Goal: Transaction & Acquisition: Download file/media

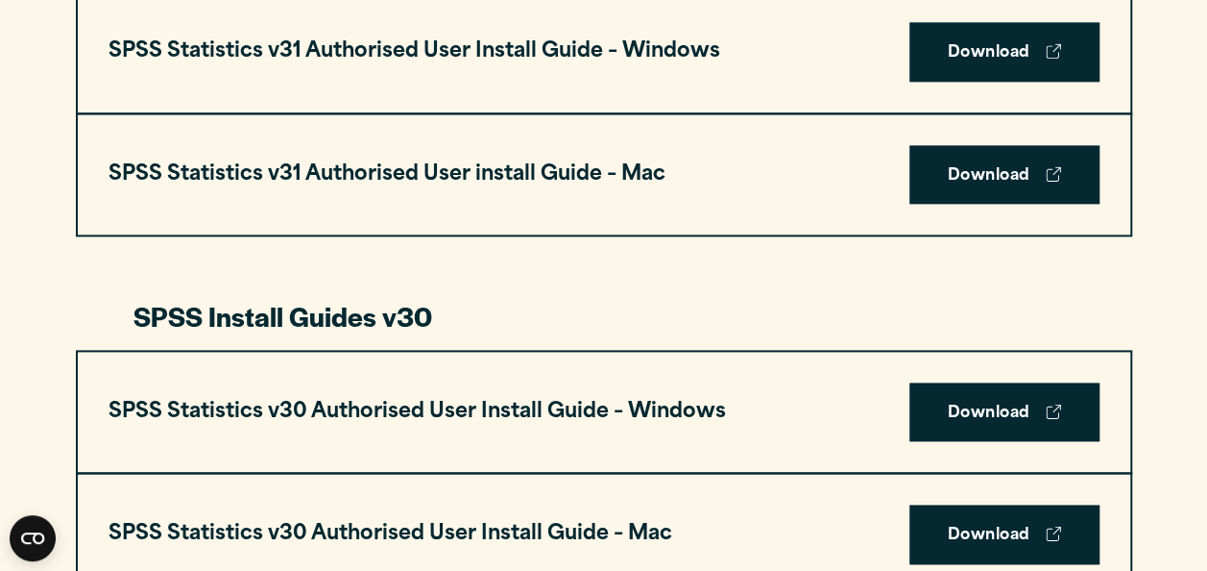
scroll to position [1171, 0]
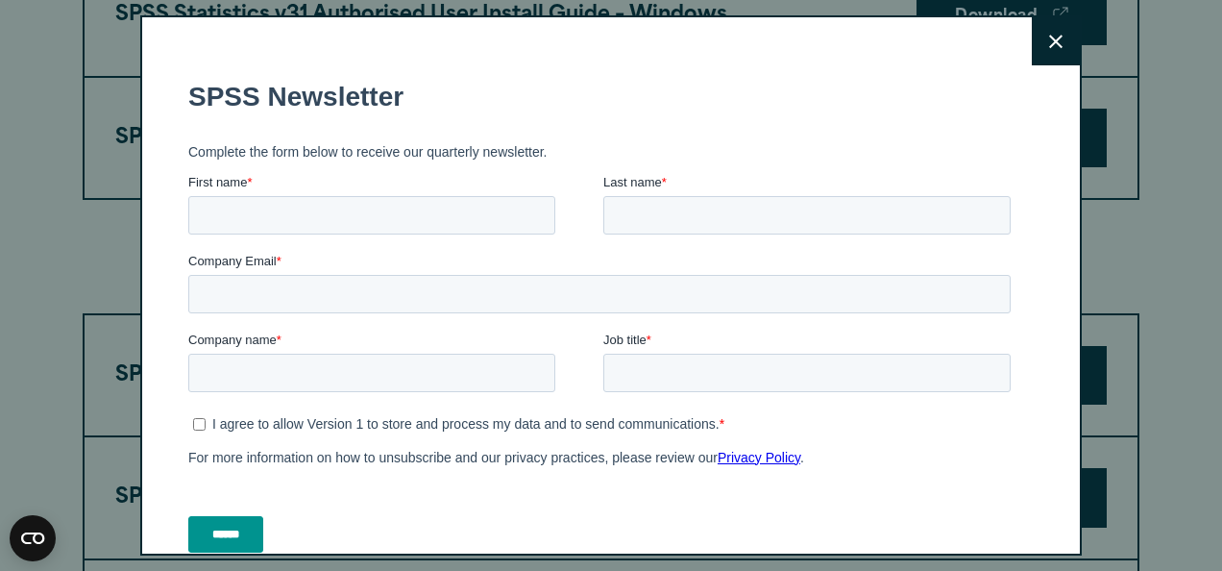
click at [1032, 44] on button "Close" at bounding box center [1056, 41] width 48 height 48
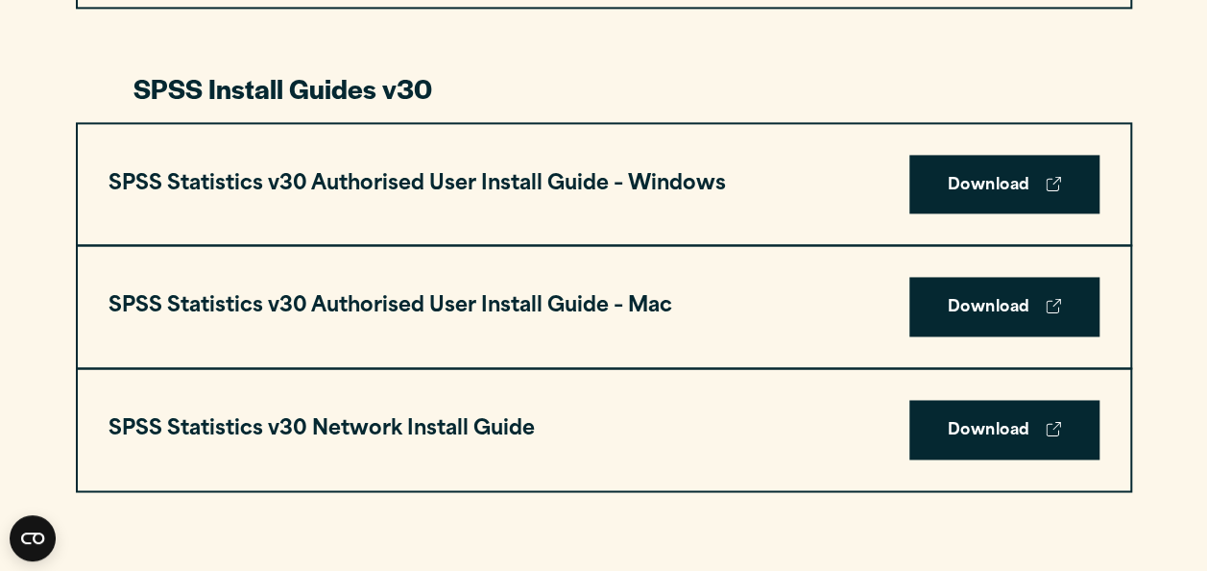
scroll to position [1385, 0]
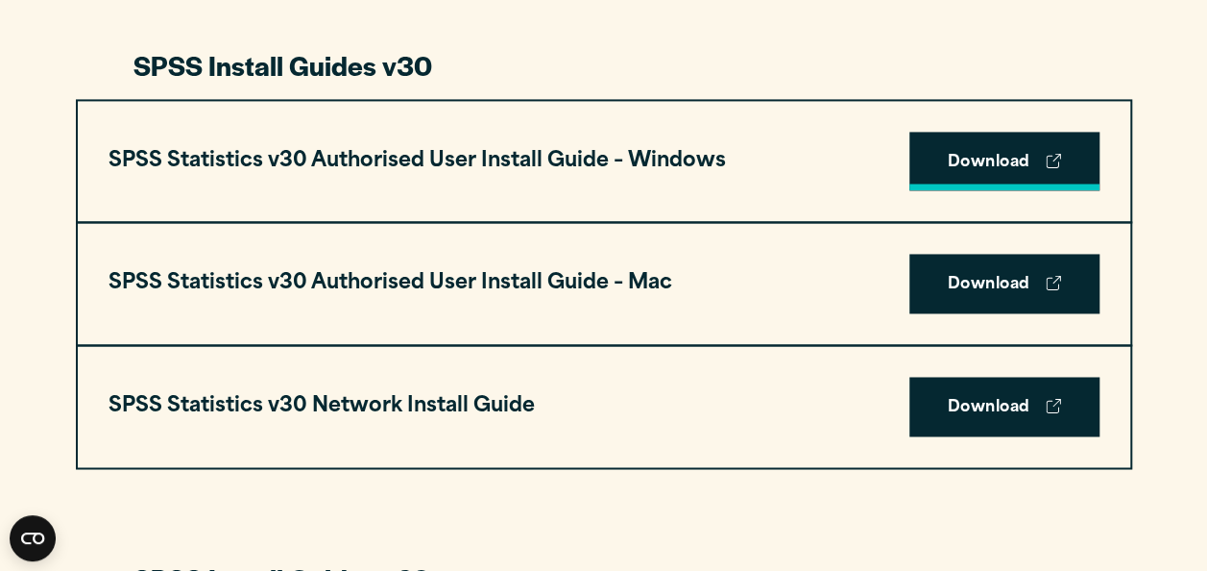
click at [941, 147] on link "Download" at bounding box center [1005, 162] width 190 height 60
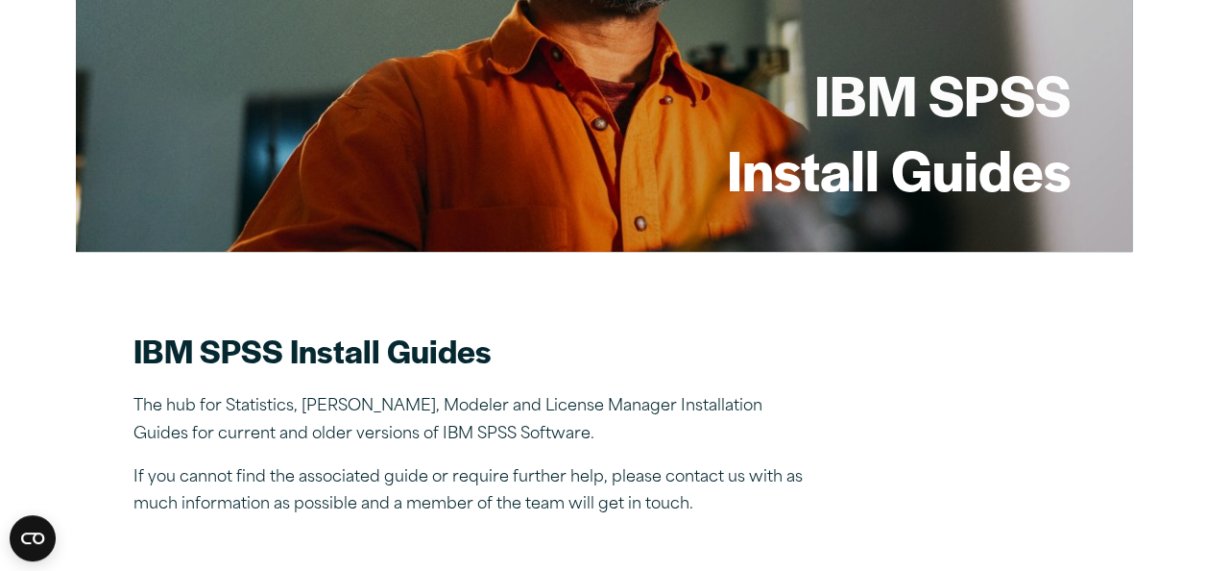
scroll to position [0, 0]
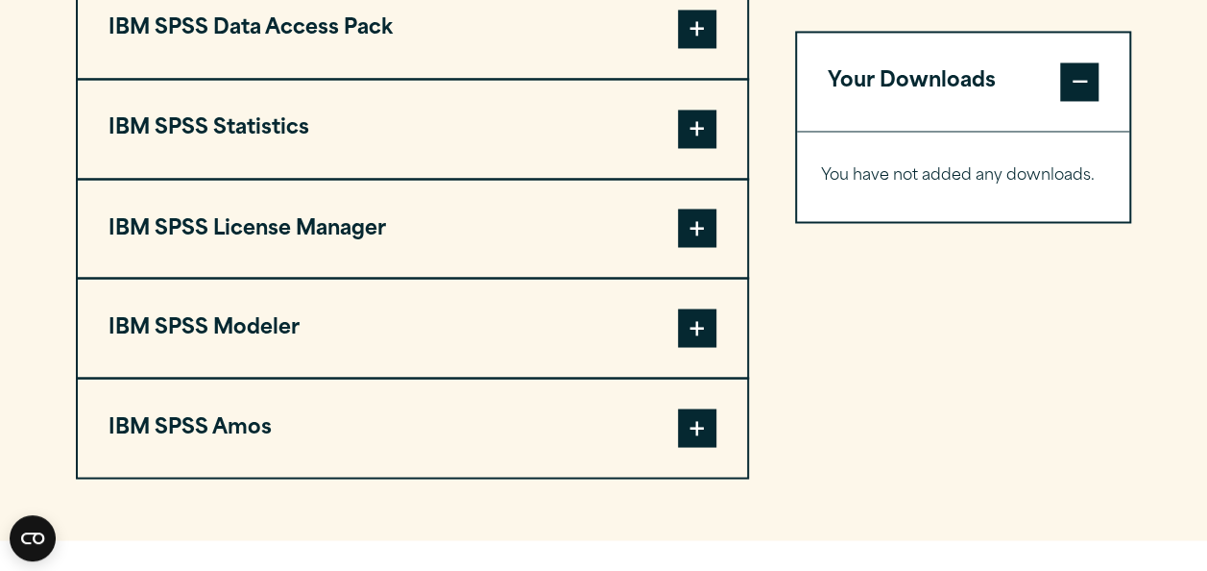
scroll to position [1538, 0]
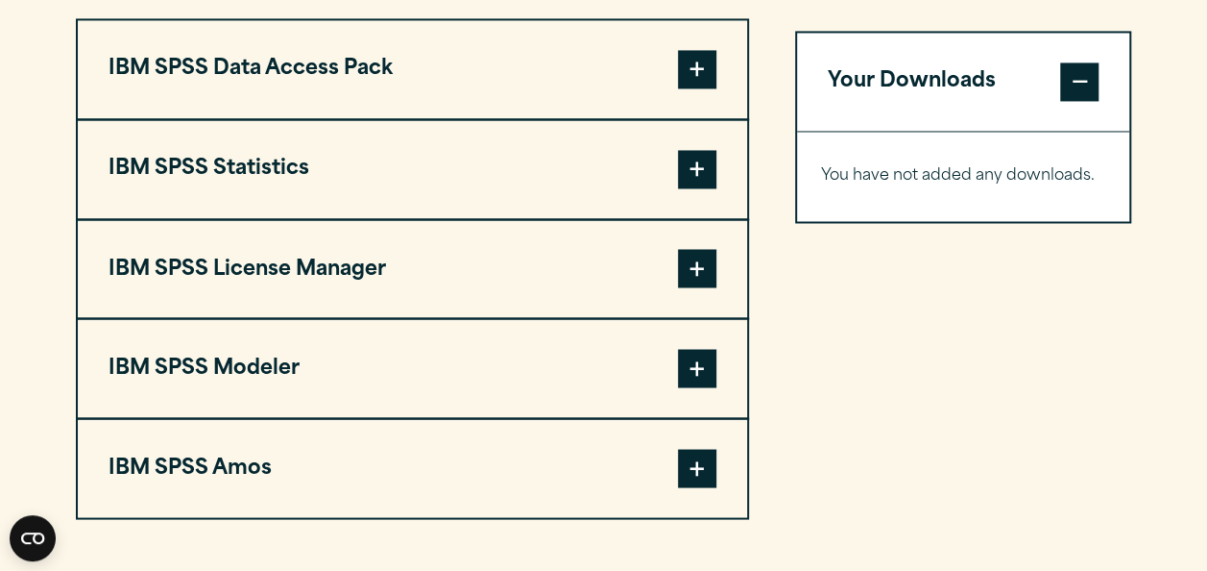
click at [694, 161] on span at bounding box center [697, 169] width 38 height 38
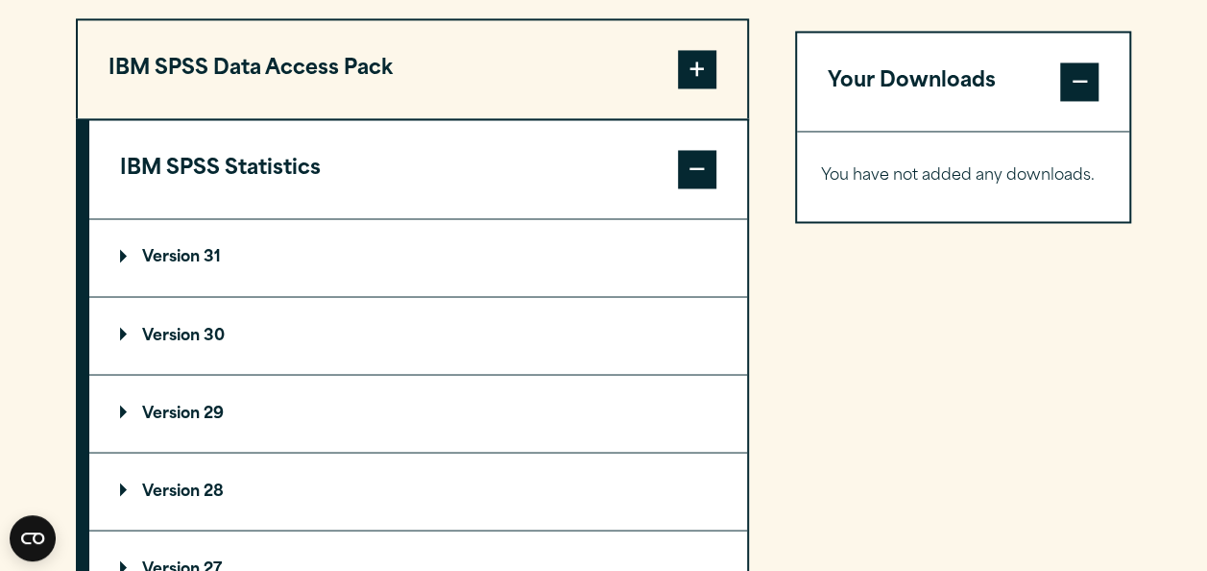
click at [190, 321] on summary "Version 30" at bounding box center [418, 335] width 658 height 77
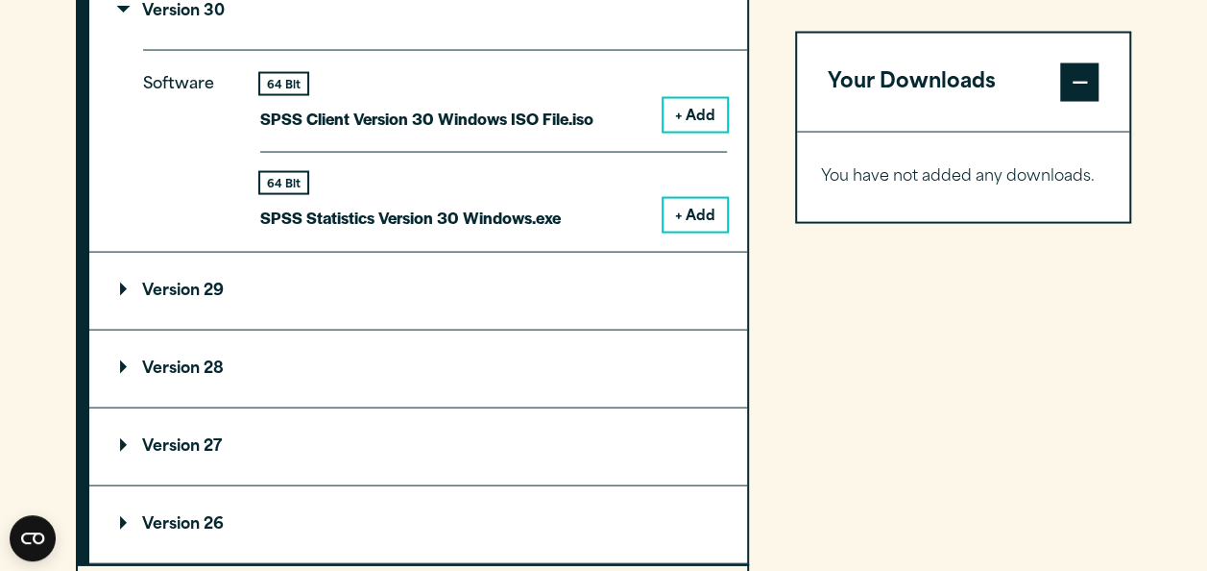
scroll to position [1867, 0]
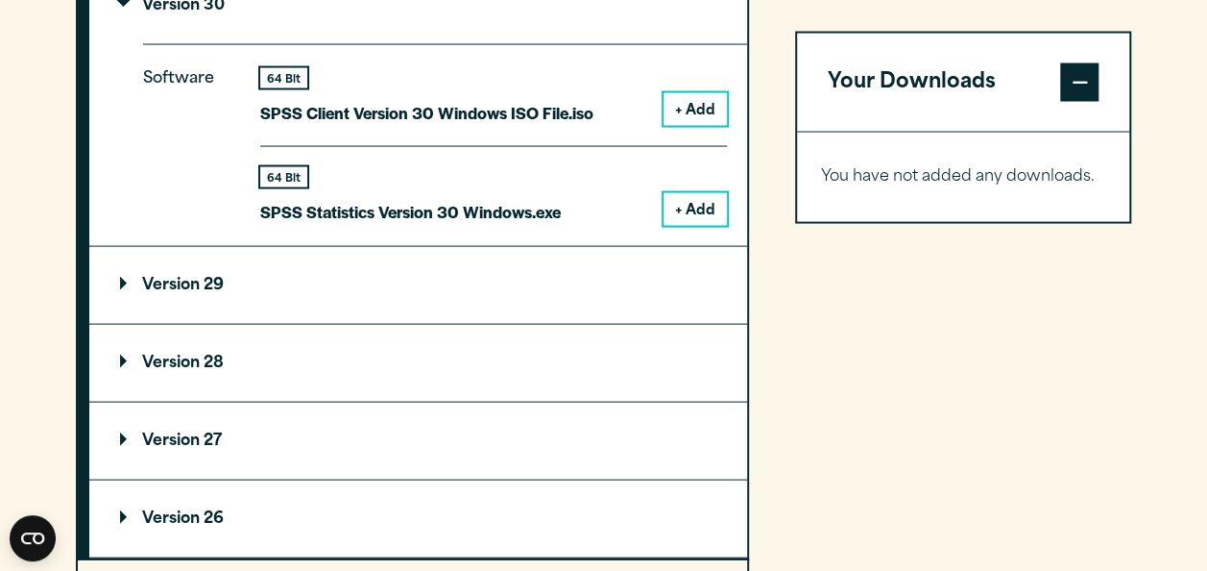
click at [680, 211] on button "+ Add" at bounding box center [695, 209] width 63 height 33
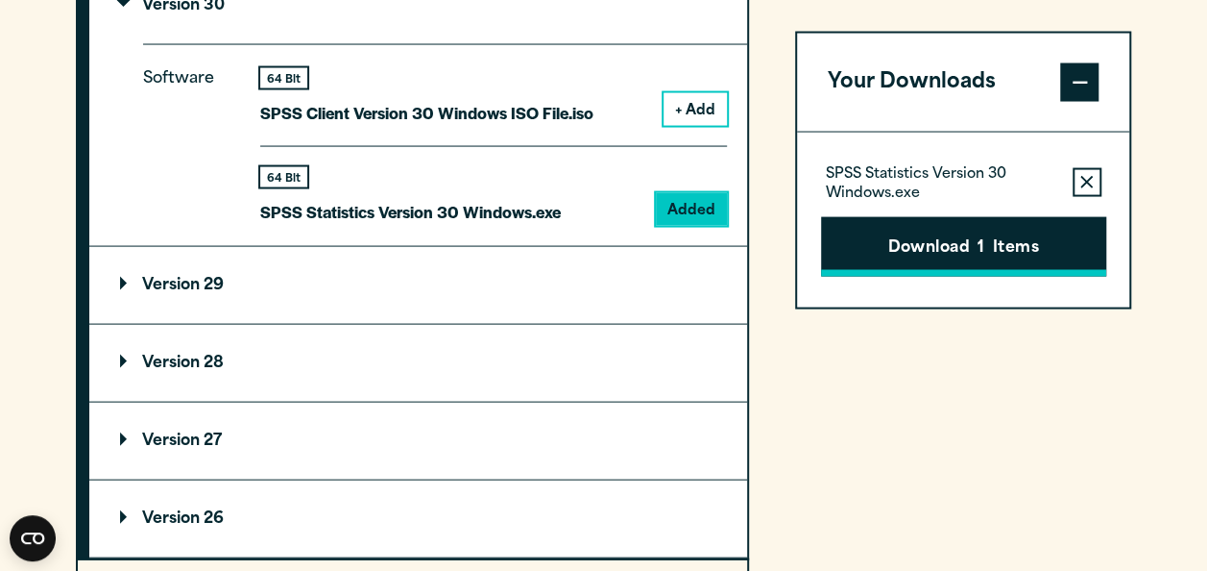
click at [881, 232] on button "Download 1 Items" at bounding box center [963, 246] width 285 height 60
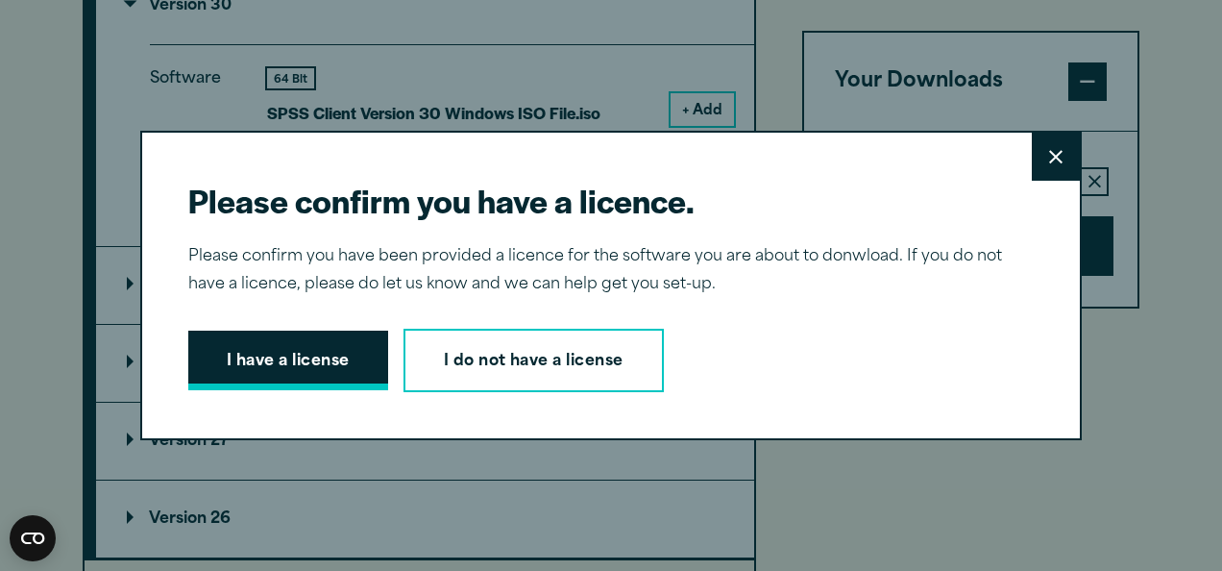
click at [254, 358] on button "I have a license" at bounding box center [288, 360] width 200 height 60
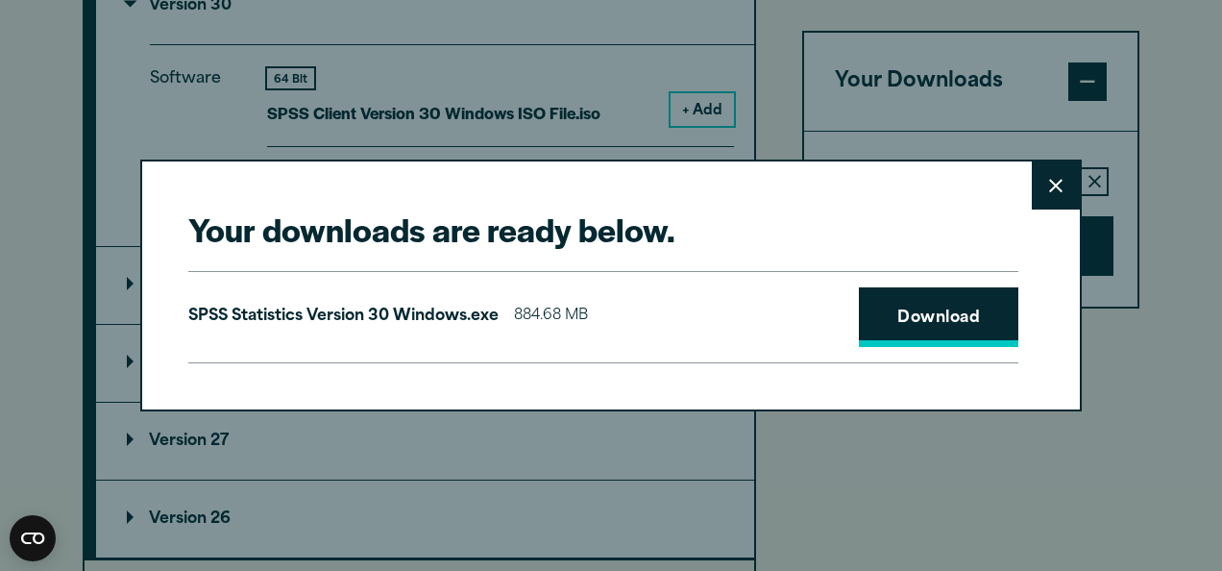
click at [912, 325] on link "Download" at bounding box center [938, 317] width 159 height 60
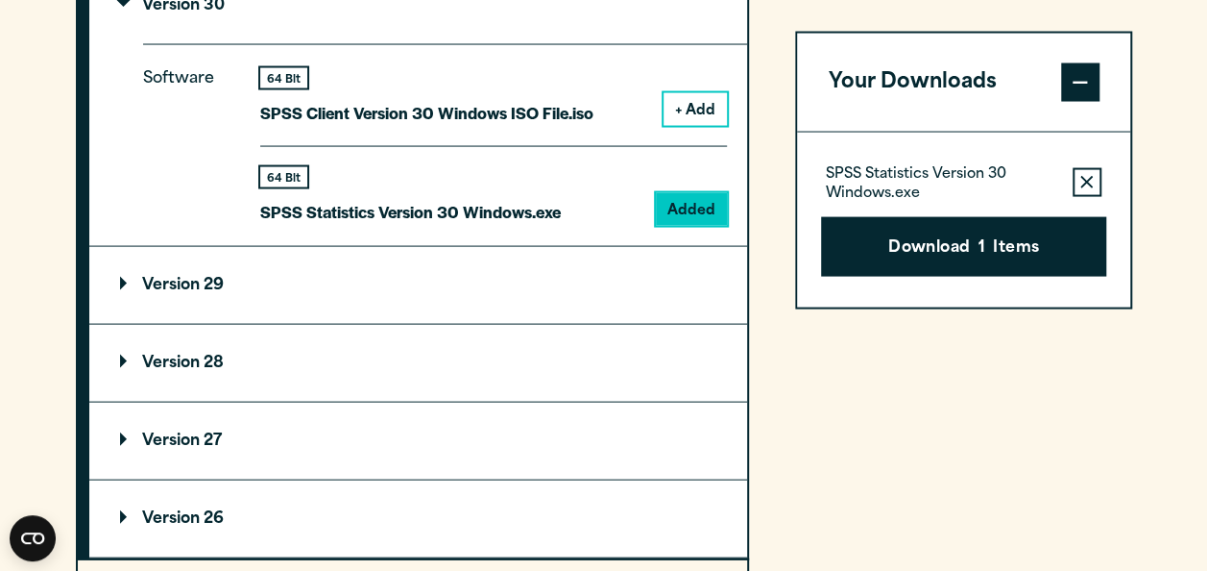
click at [746, 112] on div "Your downloads are ready below. Close SPSS Statistics Version 30 Windows.exe 88…" at bounding box center [603, 285] width 1207 height 571
